Goal: Information Seeking & Learning: Check status

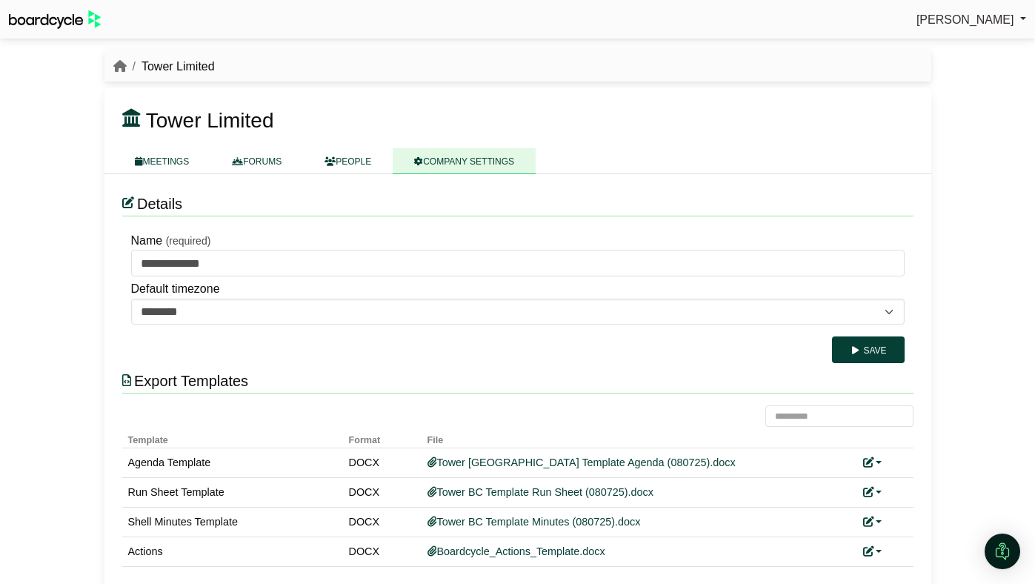
click at [127, 72] on li "Tower Limited" at bounding box center [171, 66] width 88 height 19
click at [122, 72] on icon "breadcrumb" at bounding box center [119, 66] width 13 height 12
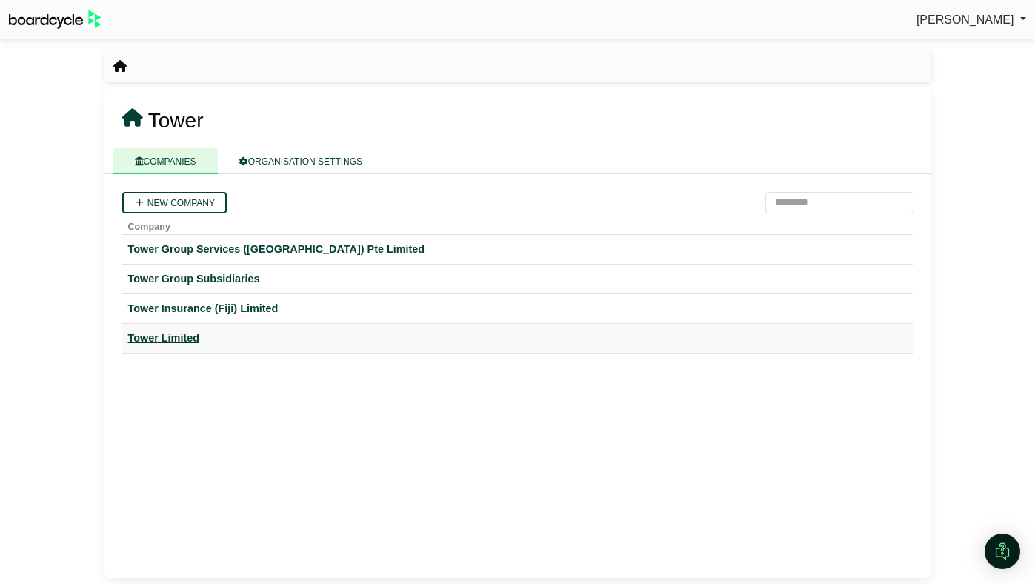
click at [170, 339] on div "Tower Limited" at bounding box center [517, 338] width 779 height 17
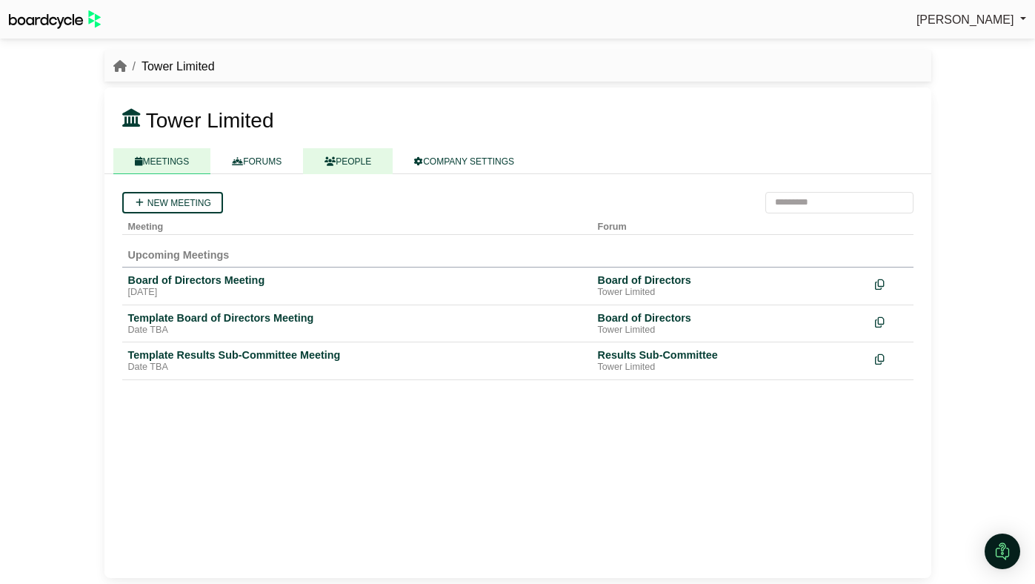
click at [348, 162] on link "PEOPLE" at bounding box center [348, 161] width 90 height 26
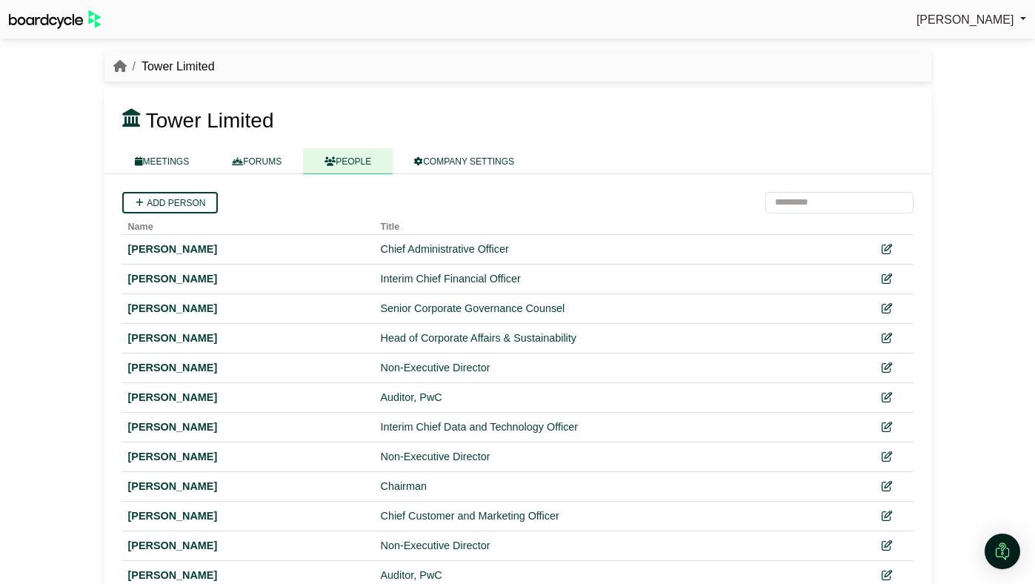
click at [947, 17] on span "[PERSON_NAME]" at bounding box center [966, 19] width 98 height 13
click at [919, 38] on link "Sign Out" at bounding box center [967, 44] width 119 height 28
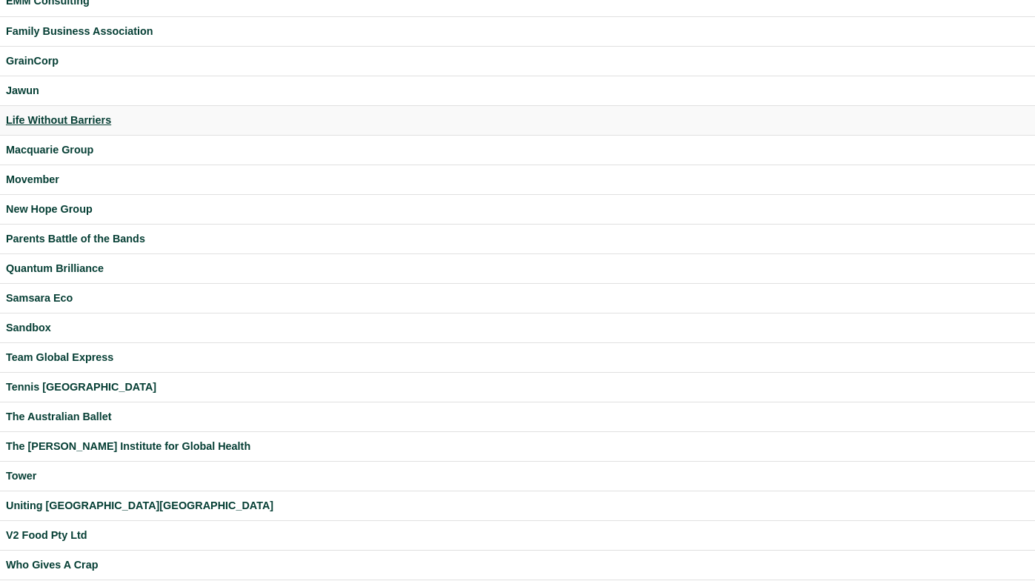
scroll to position [331, 0]
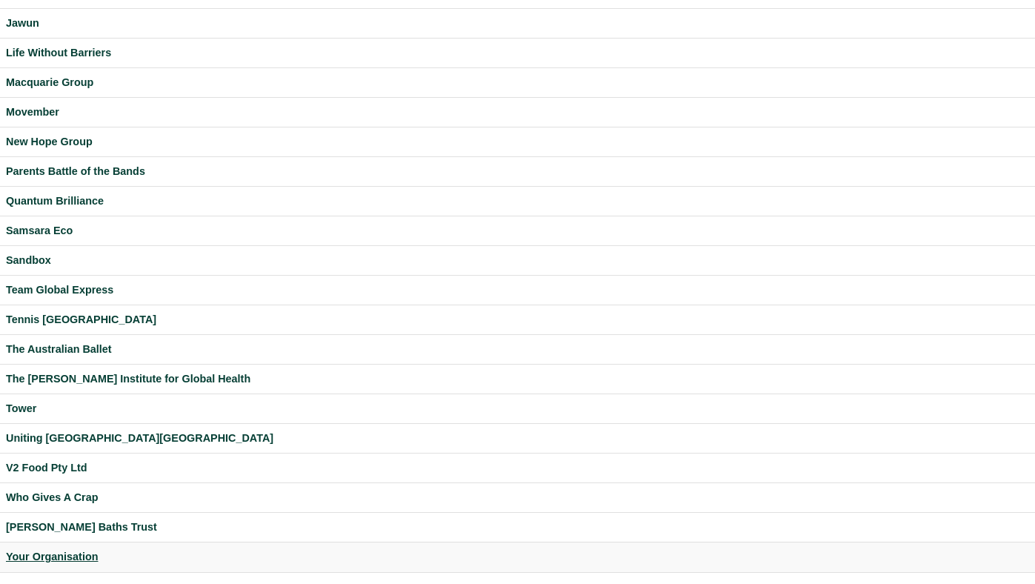
click at [82, 555] on div "Your Organisation" at bounding box center [517, 556] width 1023 height 17
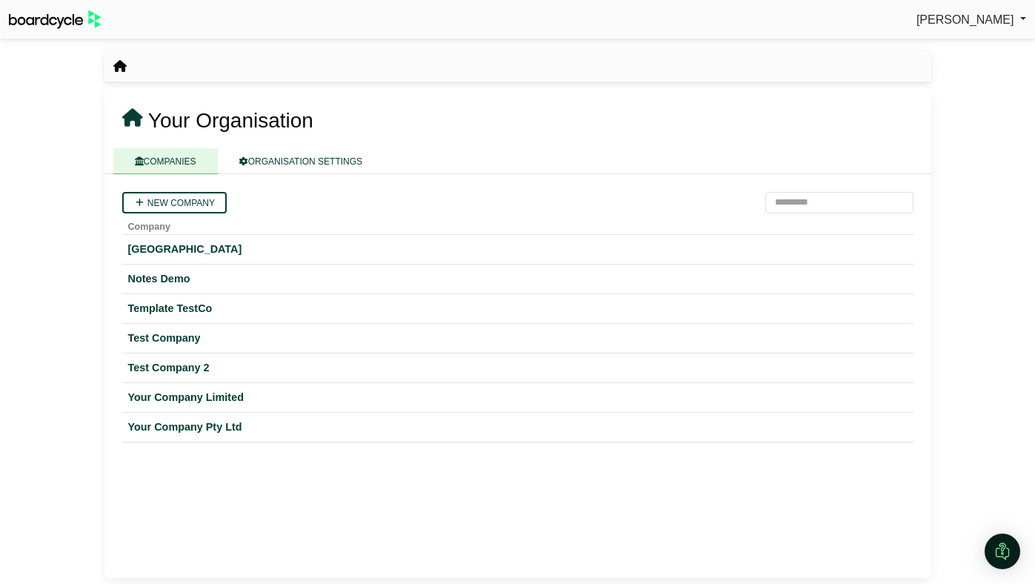
click at [993, 16] on span "[PERSON_NAME]" at bounding box center [966, 19] width 98 height 13
click at [972, 44] on link "Sign Out" at bounding box center [967, 44] width 119 height 28
click at [160, 392] on div "Your Company Limited" at bounding box center [517, 397] width 779 height 17
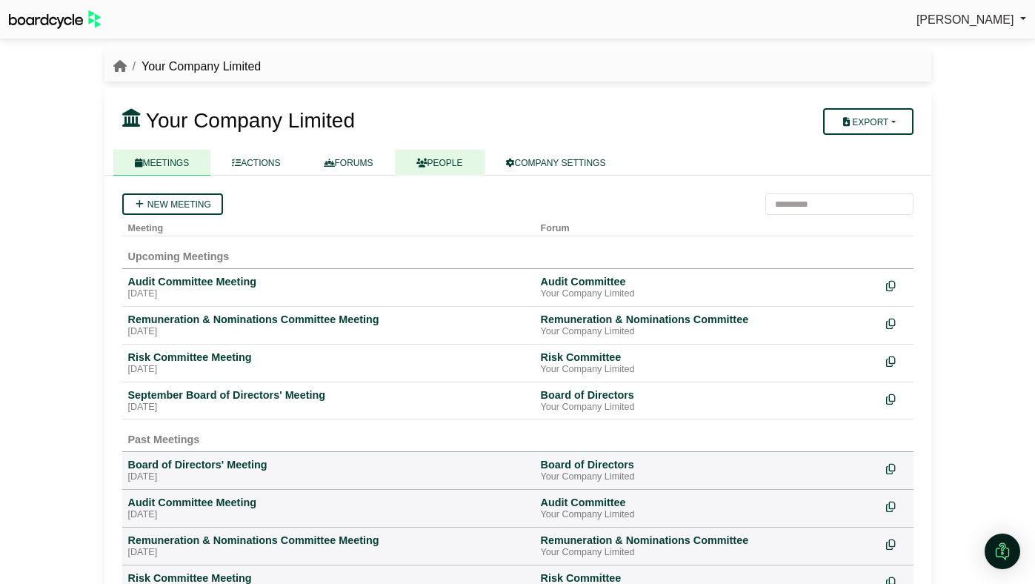
click at [451, 154] on link "PEOPLE" at bounding box center [440, 163] width 90 height 26
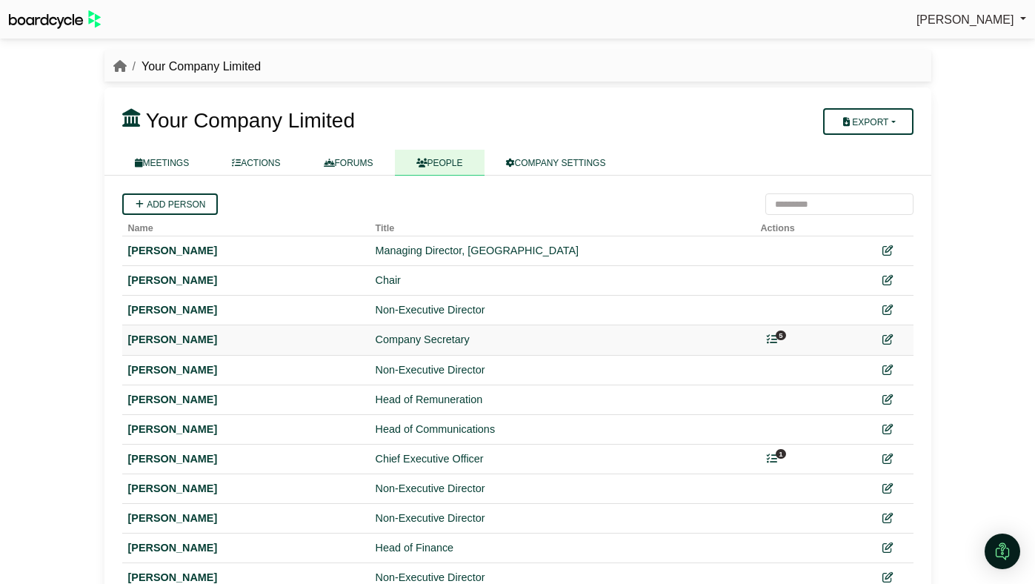
click at [773, 340] on icon at bounding box center [772, 339] width 10 height 10
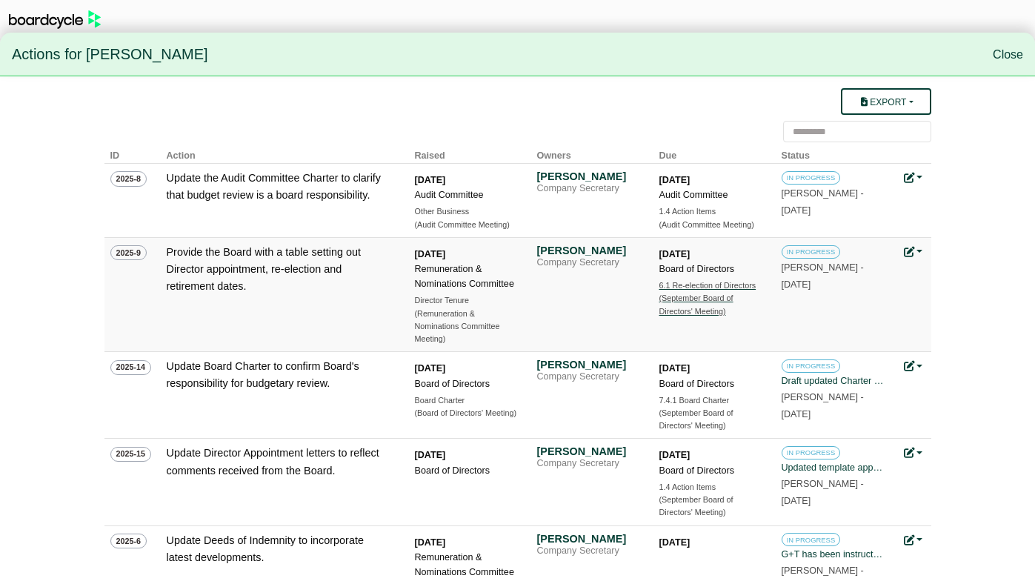
click at [700, 292] on div "(September Board of Directors' Meeting)" at bounding box center [711, 305] width 104 height 26
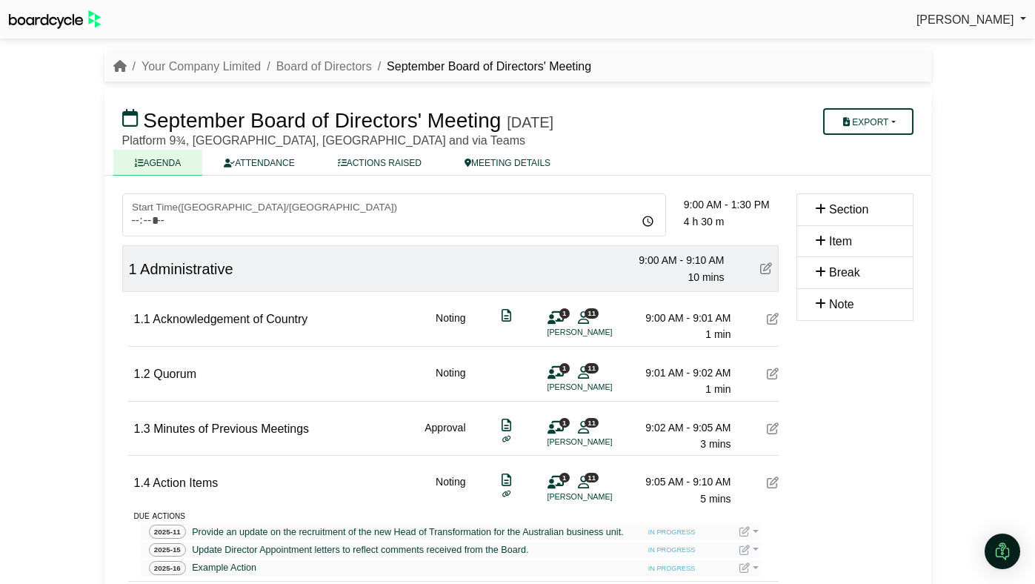
scroll to position [1708, 0]
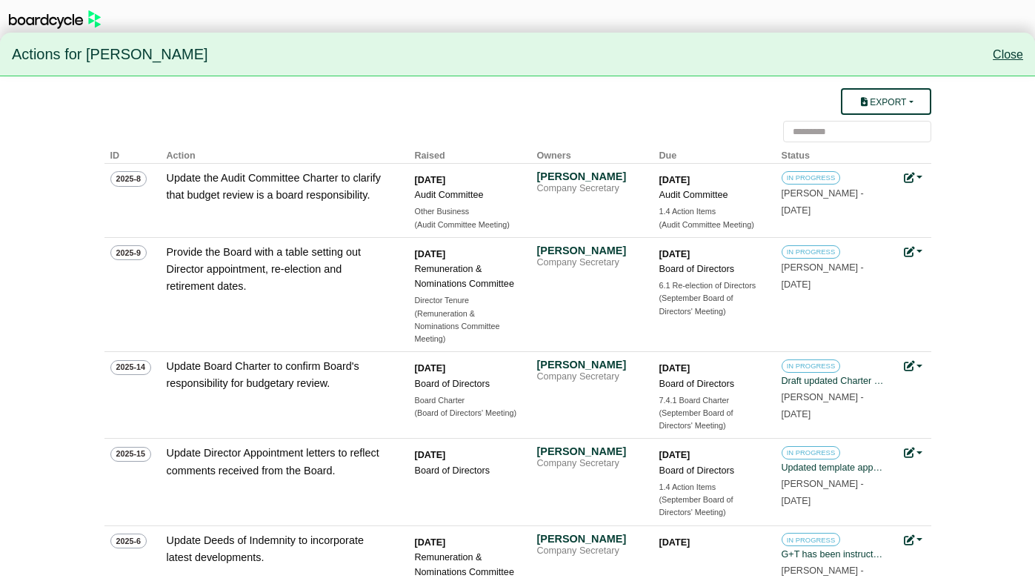
click at [1013, 54] on link "Close" at bounding box center [1008, 54] width 30 height 13
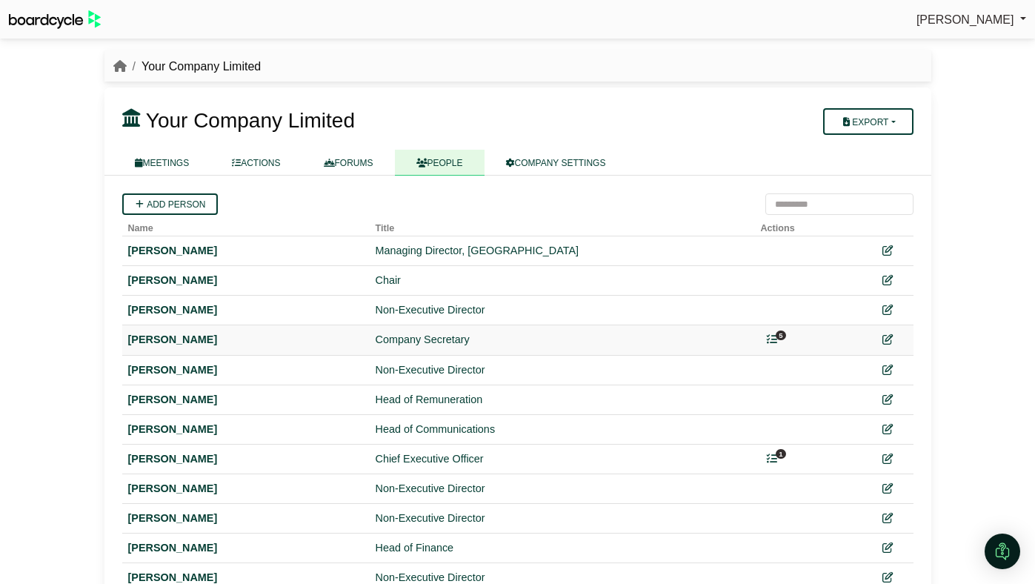
click at [775, 333] on td "5" at bounding box center [808, 340] width 107 height 30
click at [772, 339] on icon at bounding box center [772, 339] width 10 height 10
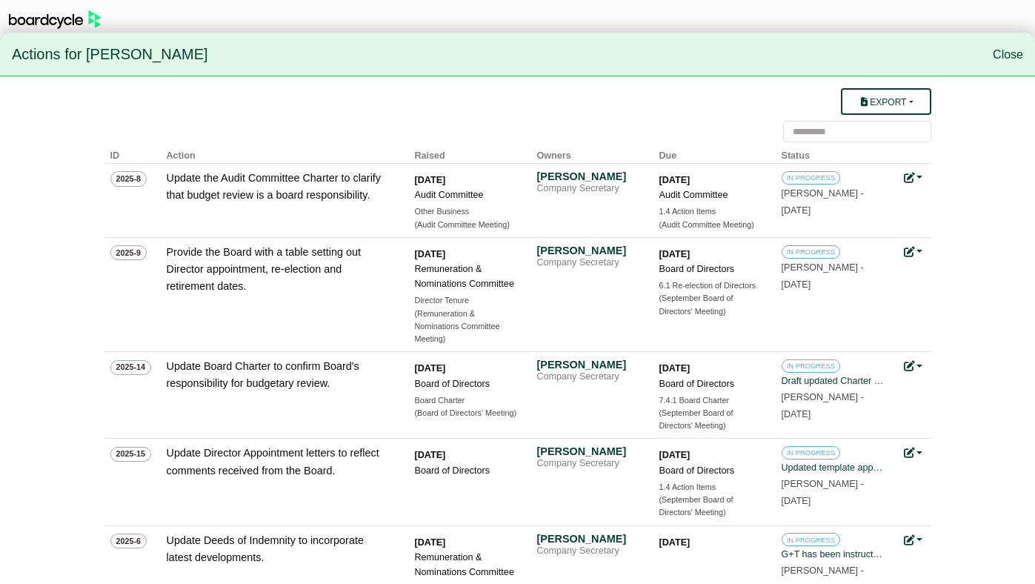
click at [991, 68] on nav "Actions for Cormac McLaggen Close" at bounding box center [517, 55] width 1035 height 44
click at [998, 57] on link "Close" at bounding box center [1008, 54] width 30 height 13
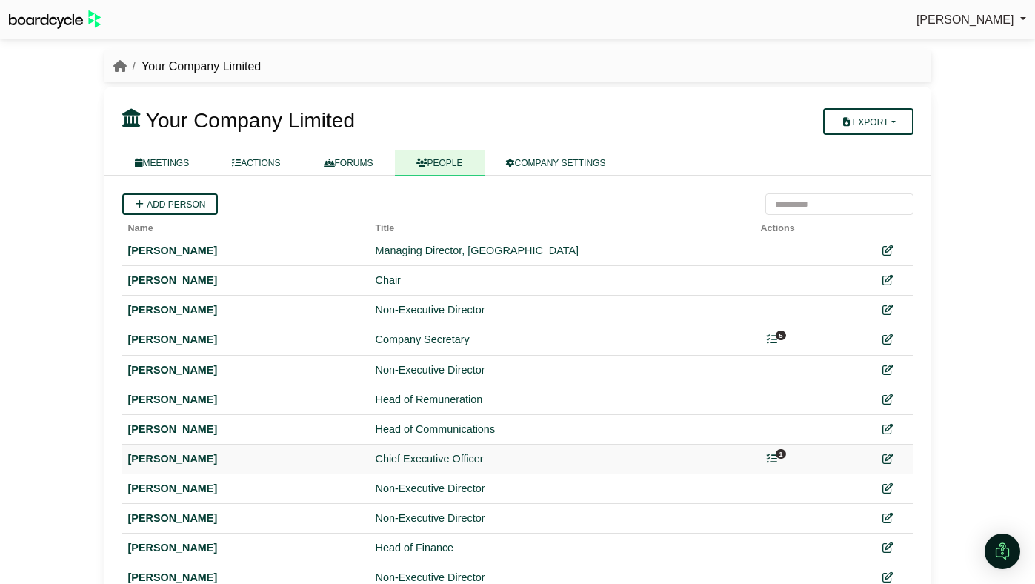
click at [774, 453] on icon at bounding box center [772, 458] width 10 height 10
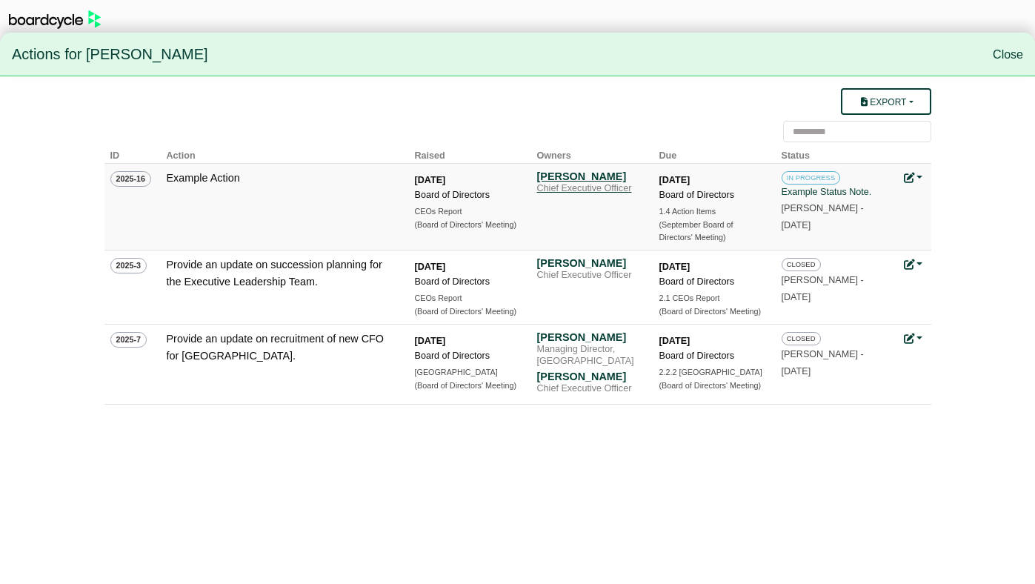
click at [575, 184] on div "Chief Executive Officer" at bounding box center [589, 189] width 104 height 12
click at [998, 53] on link "Close" at bounding box center [1008, 54] width 30 height 13
click at [575, 184] on div "Chief Executive Officer" at bounding box center [589, 189] width 104 height 12
click at [1020, 59] on link "Close" at bounding box center [1008, 54] width 30 height 13
click at [575, 184] on div "Chief Executive Officer" at bounding box center [589, 189] width 104 height 12
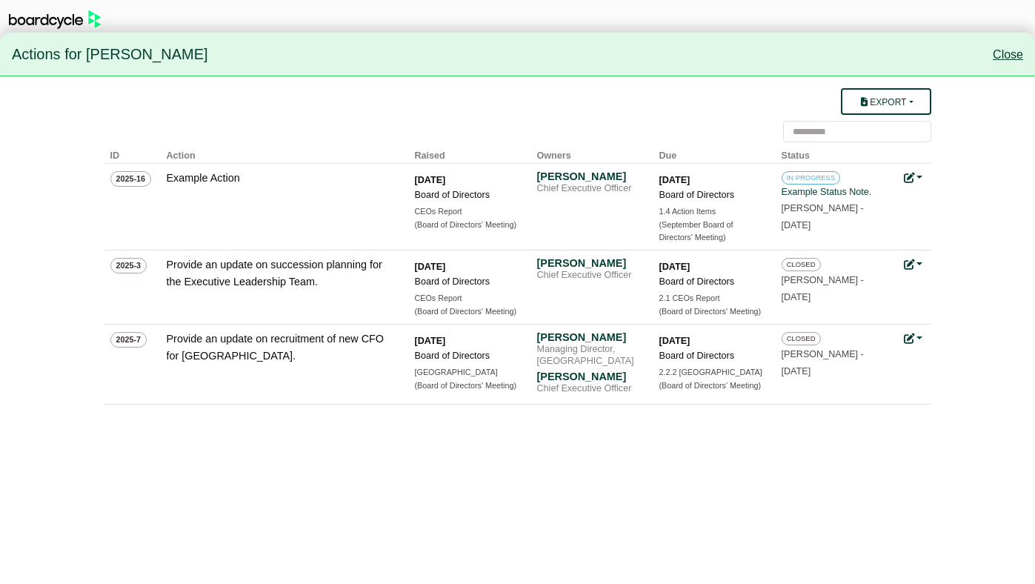
click at [1005, 57] on link "Close" at bounding box center [1008, 54] width 30 height 13
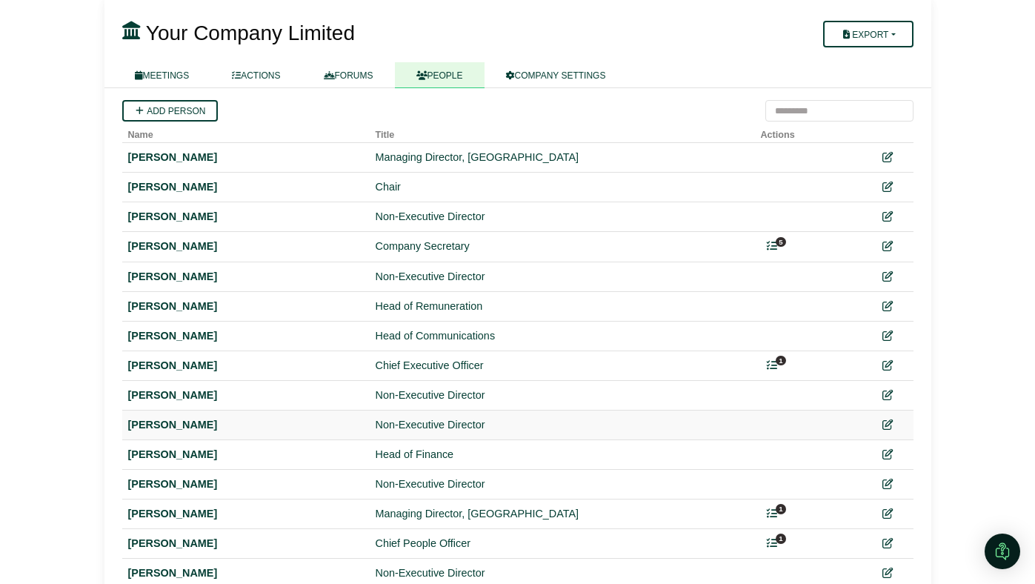
scroll to position [91, 0]
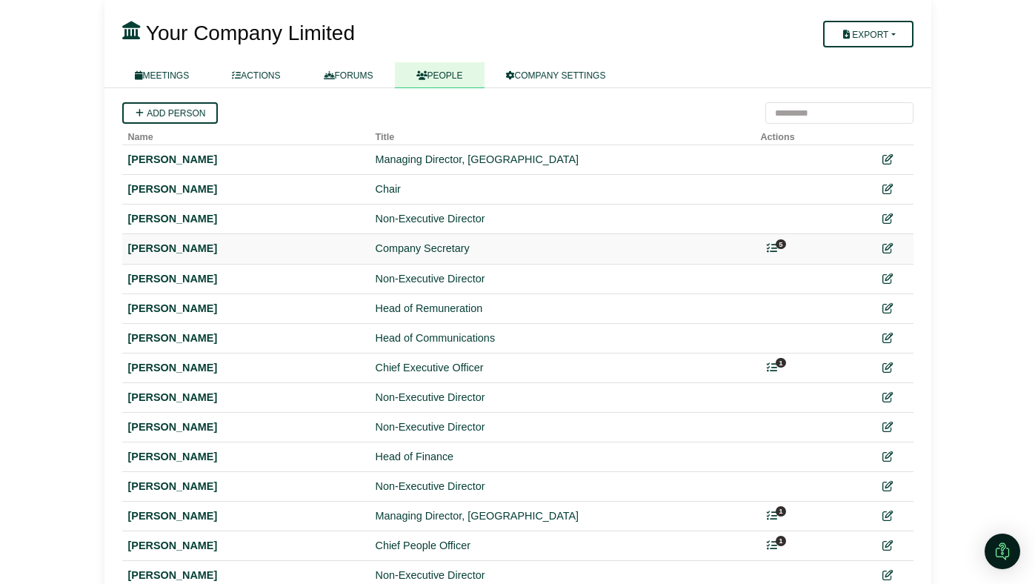
click at [779, 243] on span "5" at bounding box center [781, 244] width 10 height 10
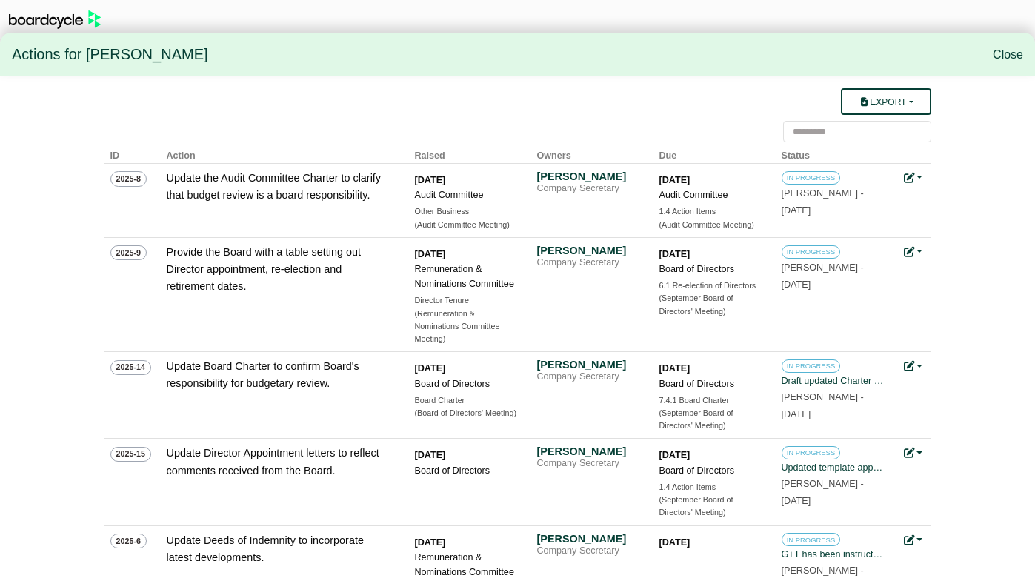
click at [1012, 61] on span "Close" at bounding box center [1008, 54] width 30 height 19
click at [1009, 53] on link "Close" at bounding box center [1008, 54] width 30 height 13
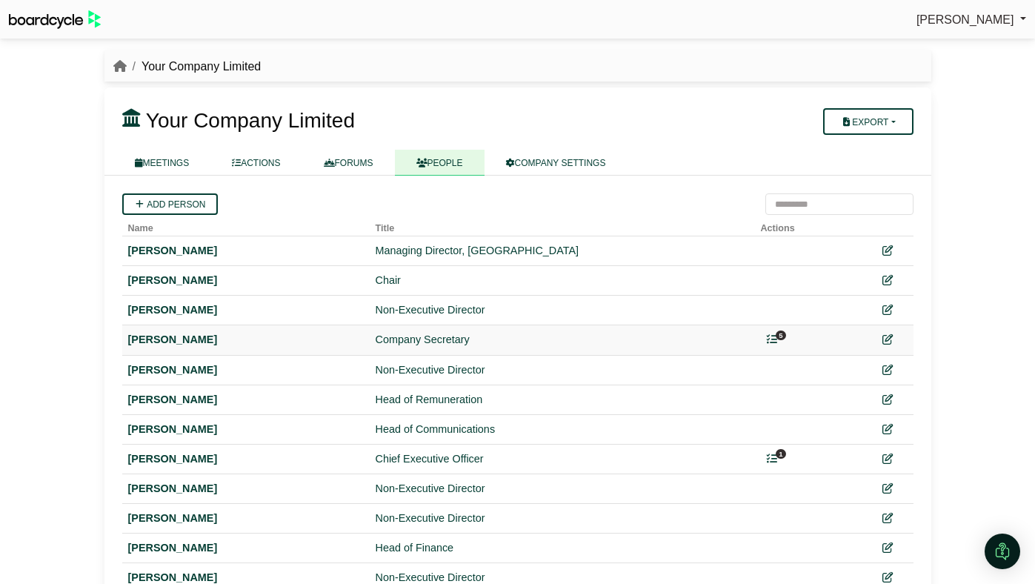
click at [769, 339] on icon at bounding box center [772, 339] width 10 height 10
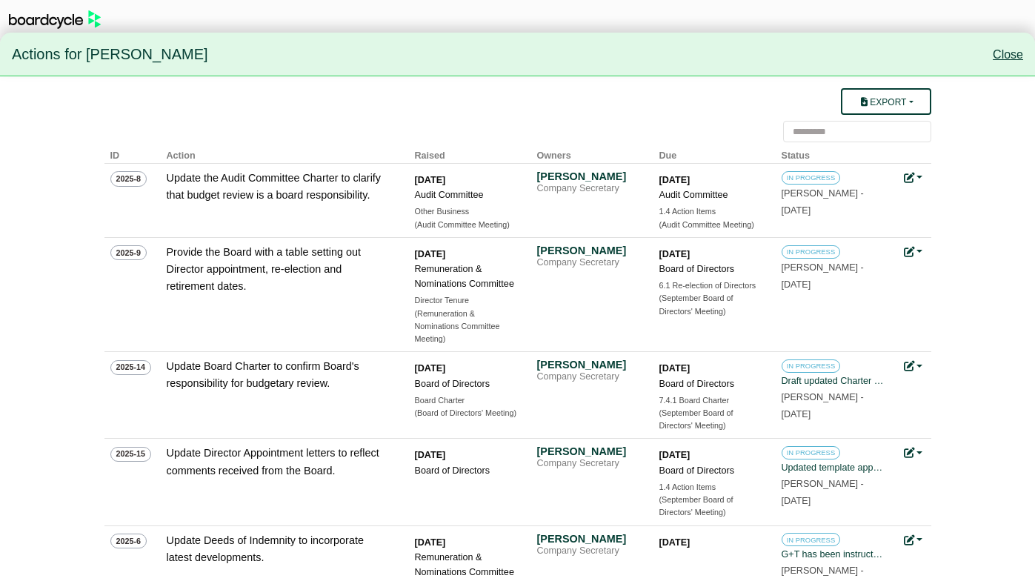
click at [993, 53] on link "Close" at bounding box center [1008, 54] width 30 height 13
